Goal: Find specific page/section: Find specific page/section

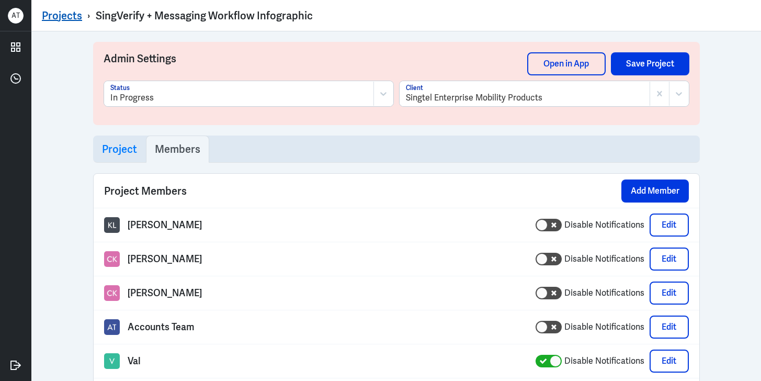
click at [71, 14] on link "Projects" at bounding box center [62, 16] width 40 height 14
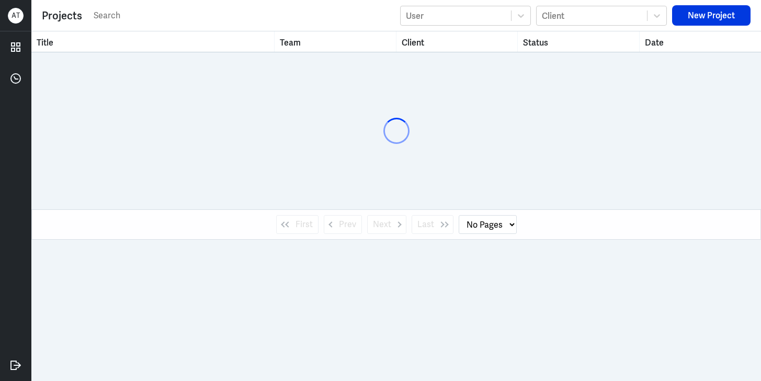
select select "1"
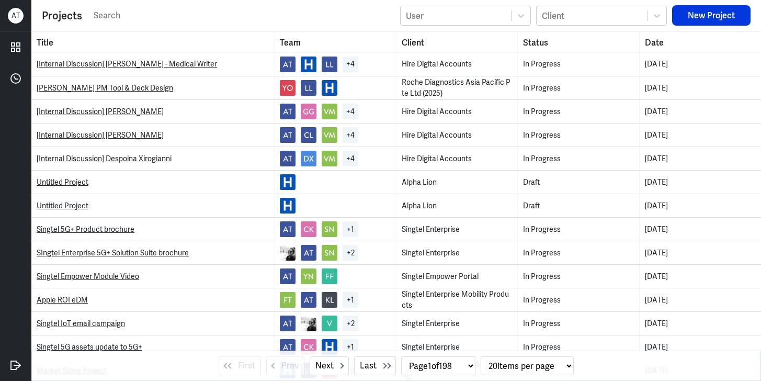
click at [153, 18] on input "text" at bounding box center [244, 16] width 302 height 16
type input "messaging wo"
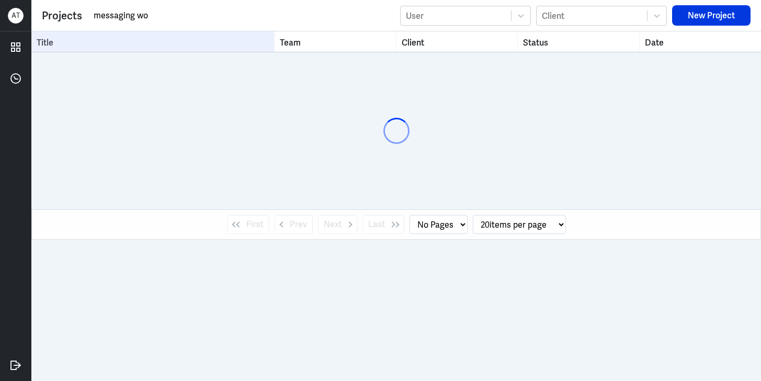
select select "1"
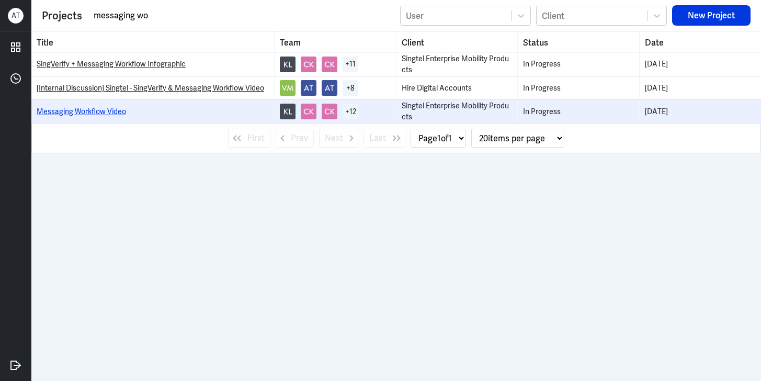
type input "messaging wo"
click at [121, 111] on link "Messaging Workflow Video" at bounding box center [81, 111] width 89 height 9
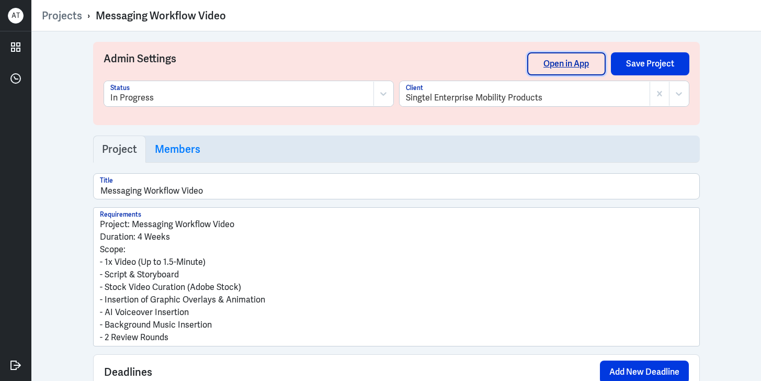
click at [547, 62] on link "Open in App" at bounding box center [566, 63] width 78 height 23
